Goal: Information Seeking & Learning: Learn about a topic

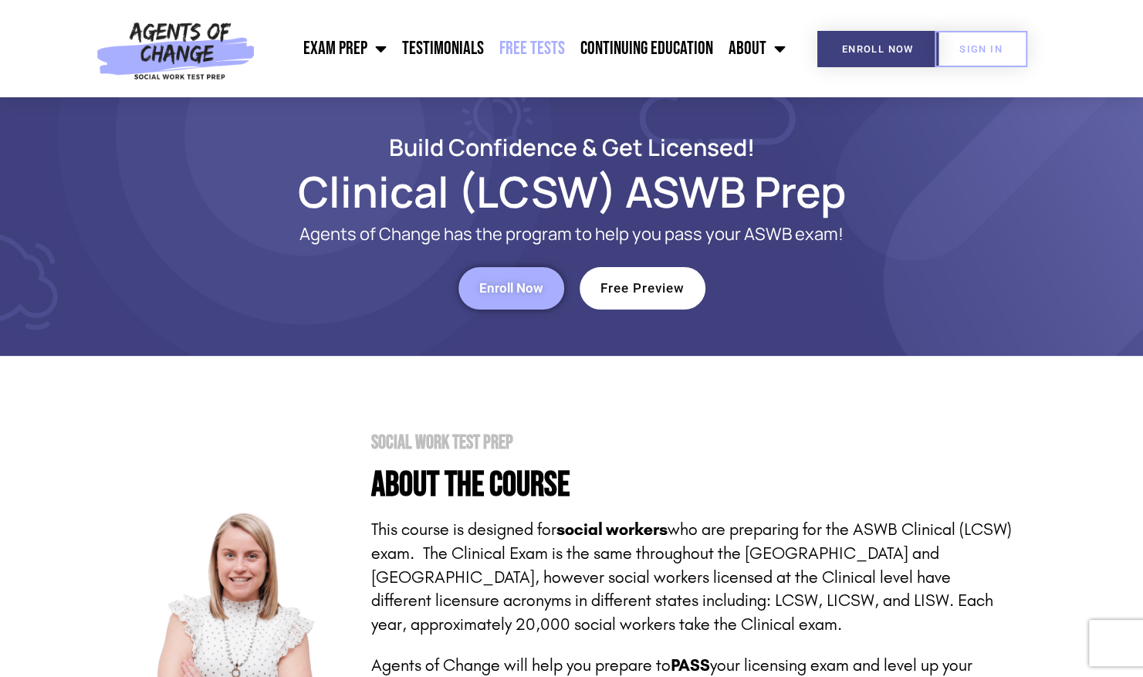
click at [536, 44] on link "Free Tests" at bounding box center [532, 48] width 81 height 39
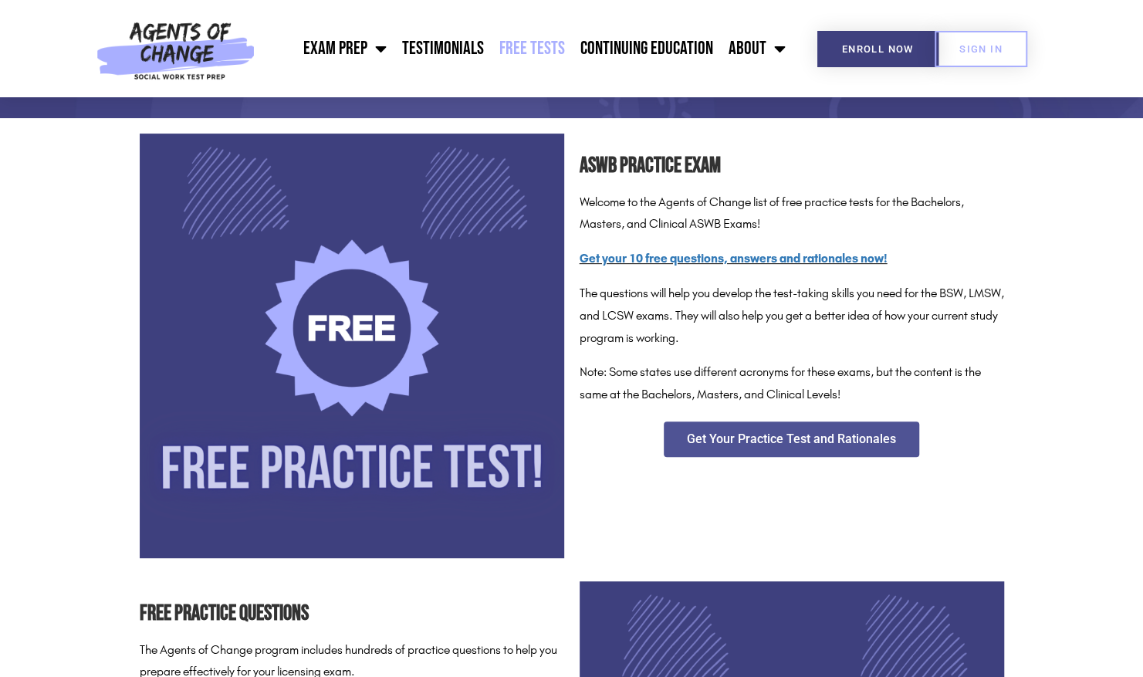
scroll to position [211, 0]
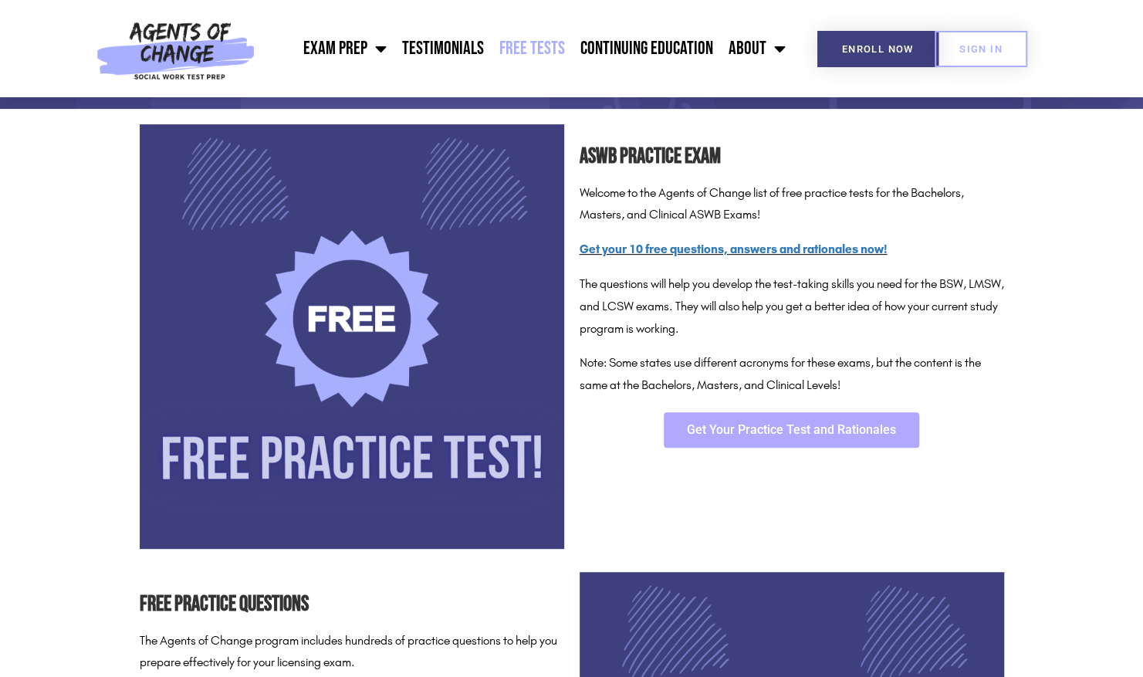
click at [811, 442] on link "Get Your Practice Test and Rationales" at bounding box center [792, 430] width 256 height 36
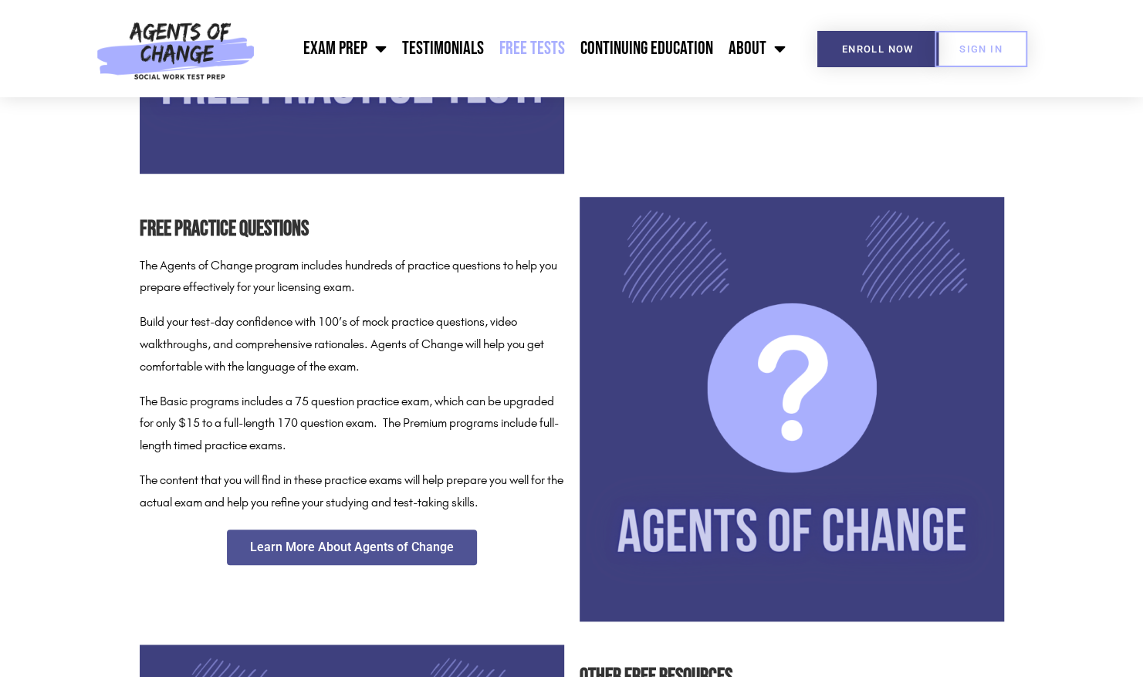
scroll to position [0, 0]
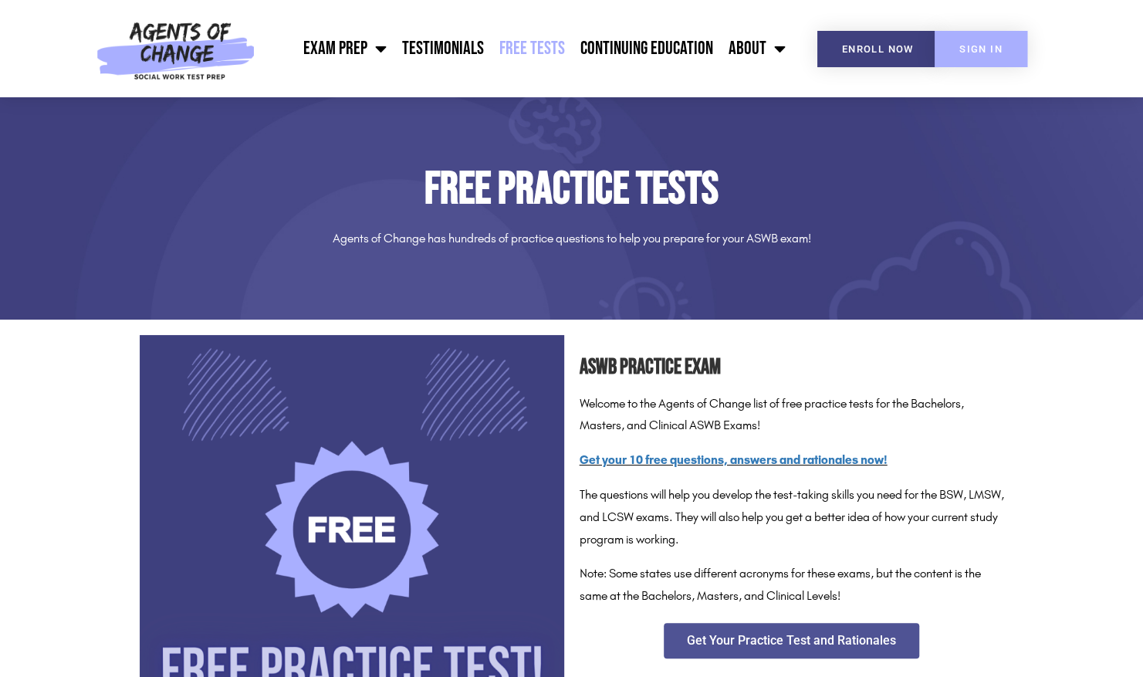
click at [1001, 47] on span "SIGN IN" at bounding box center [981, 49] width 43 height 10
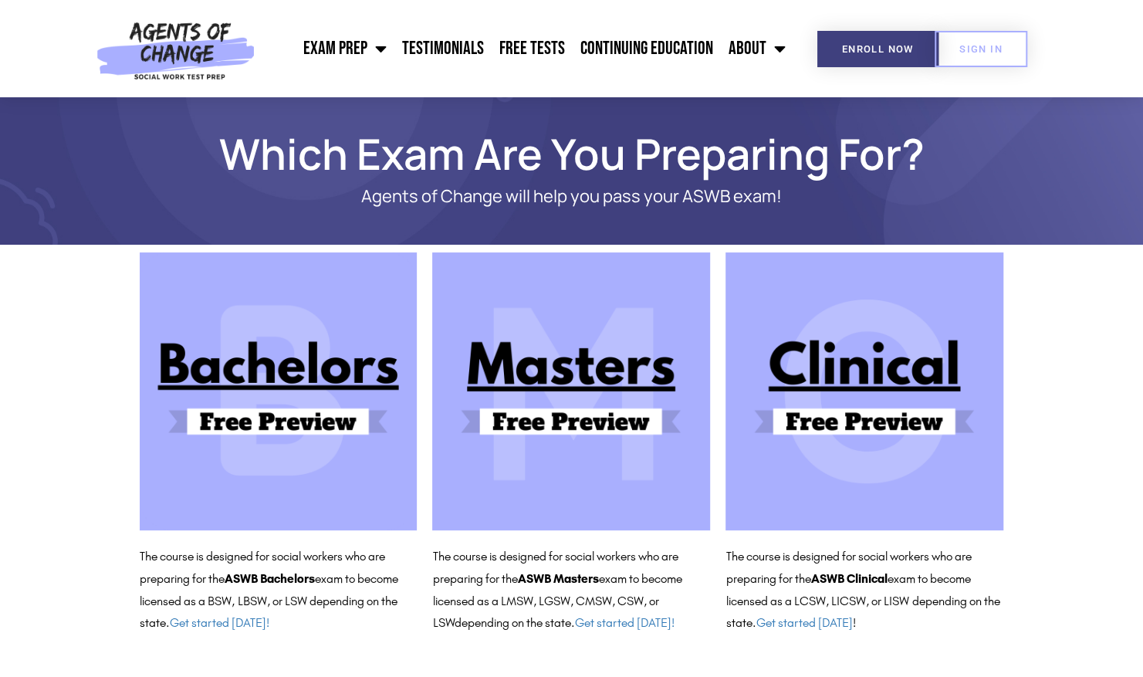
click at [902, 367] on img at bounding box center [865, 391] width 278 height 278
